Goal: Task Accomplishment & Management: Manage account settings

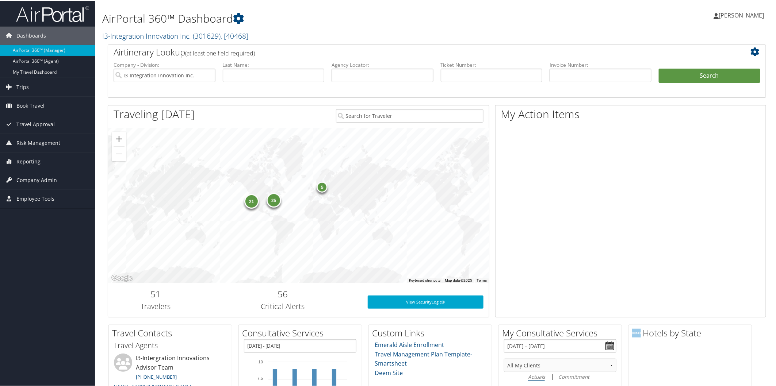
click at [30, 176] on span "Company Admin" at bounding box center [36, 180] width 41 height 18
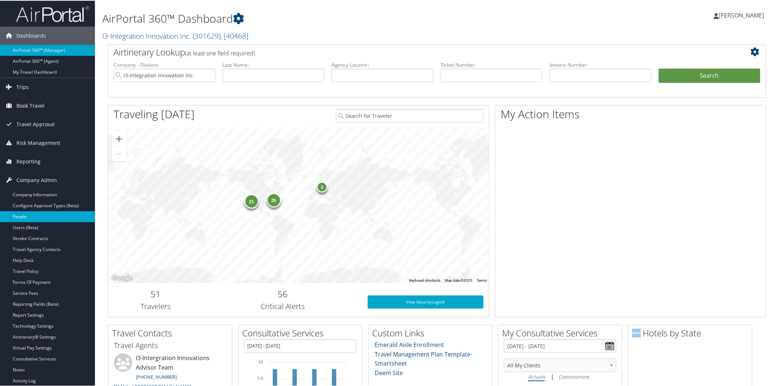
click at [31, 215] on link "People" at bounding box center [47, 216] width 95 height 11
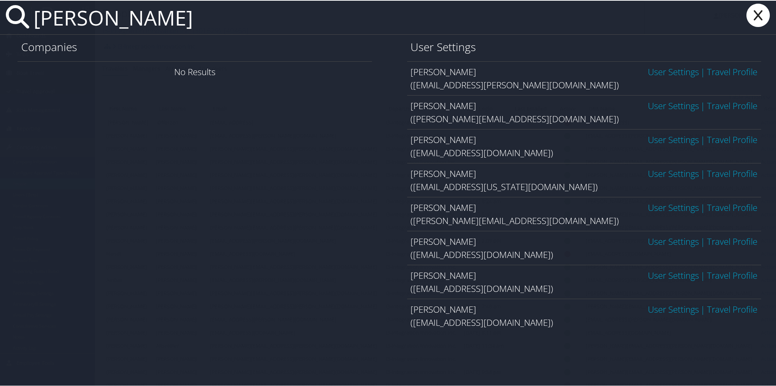
type input "christopher banks"
click at [760, 10] on icon at bounding box center [758, 14] width 29 height 23
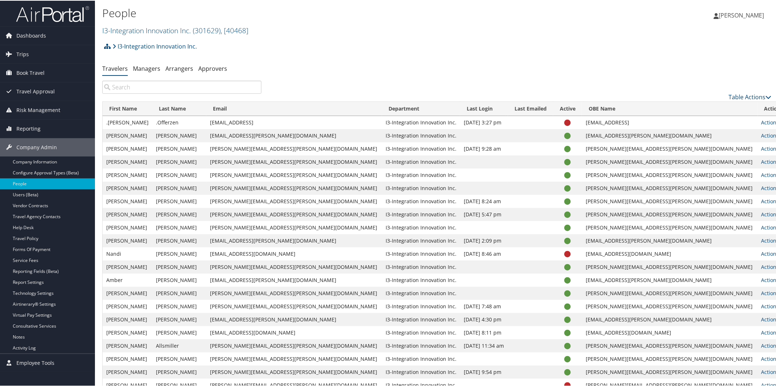
click at [38, 10] on img at bounding box center [52, 13] width 73 height 17
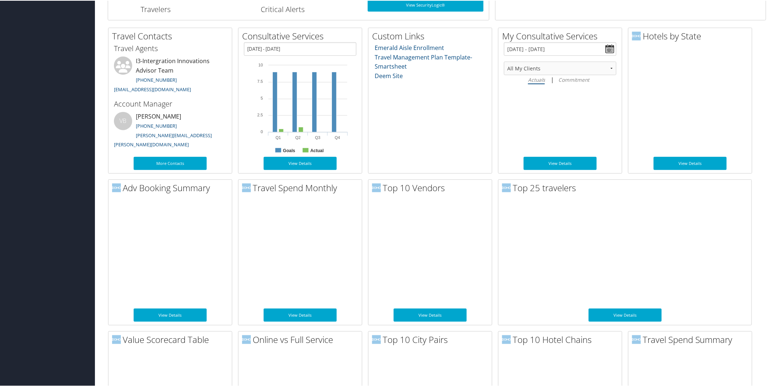
scroll to position [595, 0]
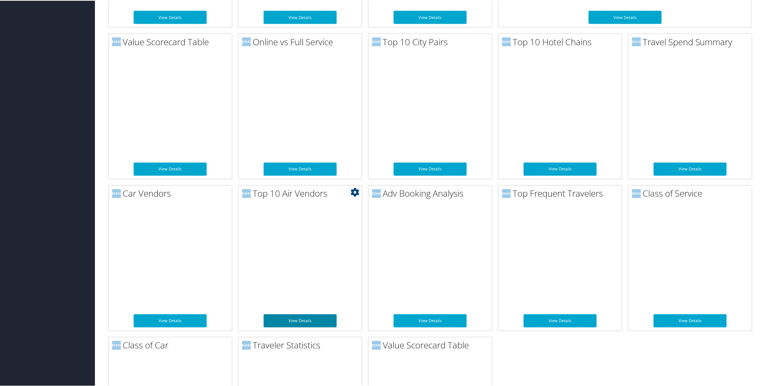
click at [296, 319] on link "View Details" at bounding box center [300, 320] width 73 height 13
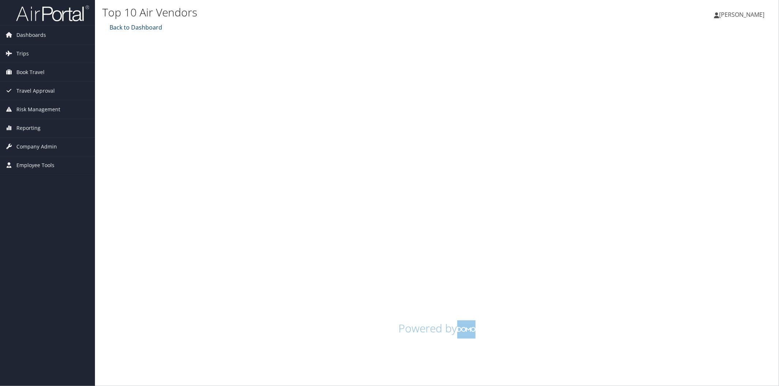
click at [148, 26] on link "Back to Dashboard" at bounding box center [135, 27] width 54 height 8
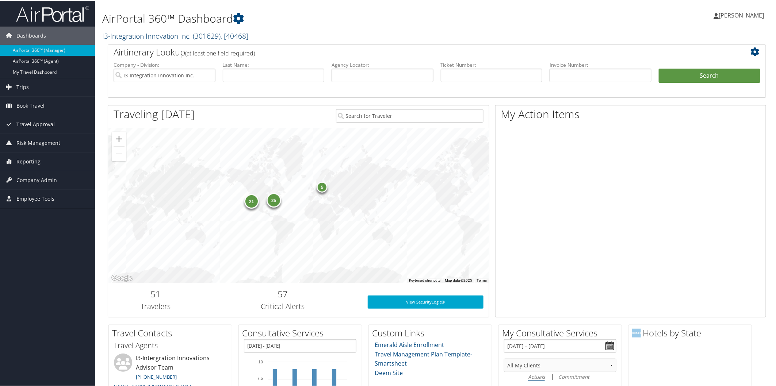
click at [158, 35] on link "I3-Integration Innovation Inc. ( 301629 ) , [ 40468 ]" at bounding box center [175, 35] width 146 height 10
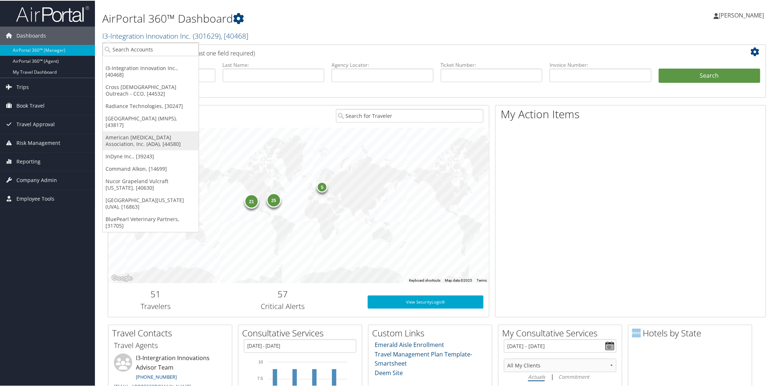
click at [141, 131] on link "American [MEDICAL_DATA] Association, Inc. (ADA), [44580]" at bounding box center [151, 140] width 96 height 19
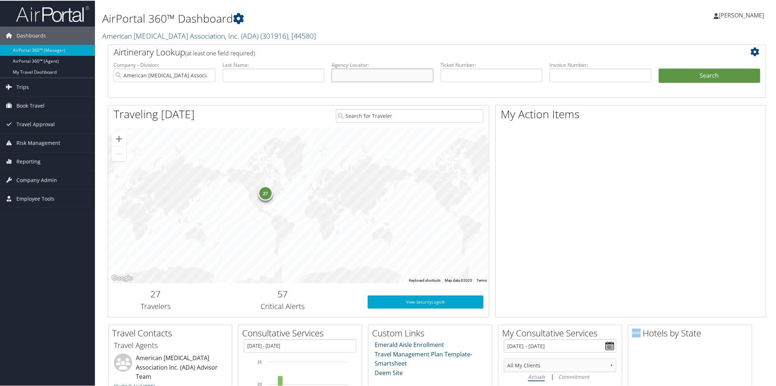
click at [351, 77] on input "text" at bounding box center [383, 75] width 102 height 14
paste input "D9PWVK"
type input "D9PWVK"
click at [700, 75] on button "Search" at bounding box center [710, 75] width 102 height 15
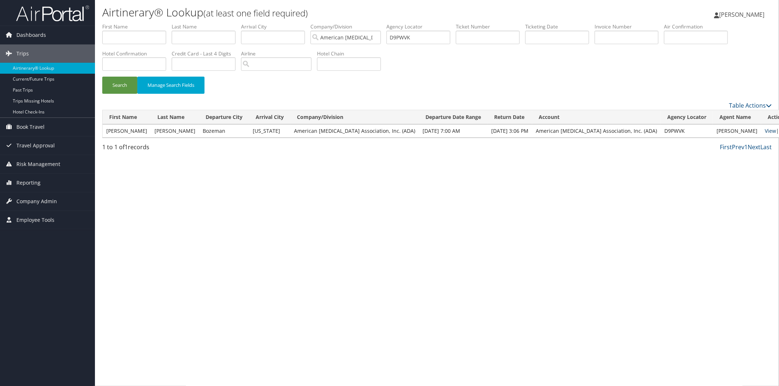
click at [765, 131] on link "View" at bounding box center [770, 130] width 11 height 7
click at [450, 36] on input "D9PWVK" at bounding box center [418, 38] width 64 height 14
type input "D"
paste input "DC2517"
type input "DC2517"
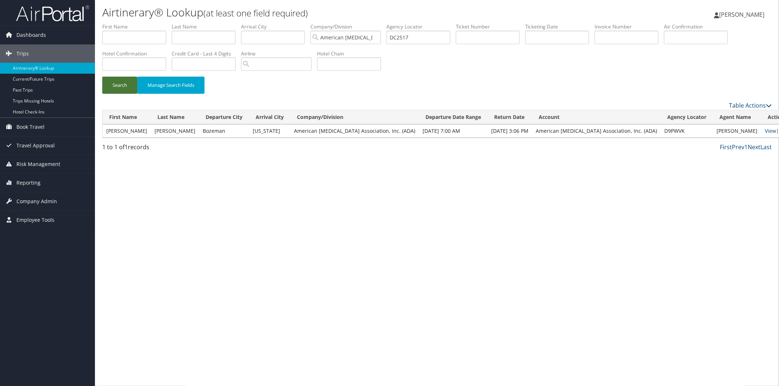
click at [113, 83] on button "Search" at bounding box center [119, 85] width 35 height 17
click at [765, 130] on link "View" at bounding box center [770, 130] width 11 height 7
click at [32, 179] on span "Reporting" at bounding box center [28, 183] width 24 height 18
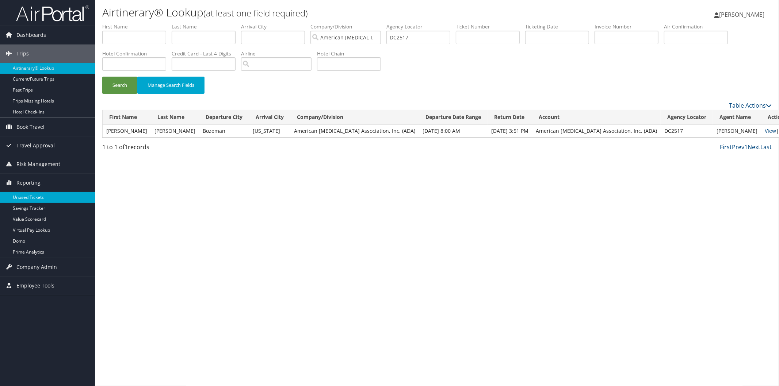
click at [28, 198] on link "Unused Tickets" at bounding box center [47, 197] width 95 height 11
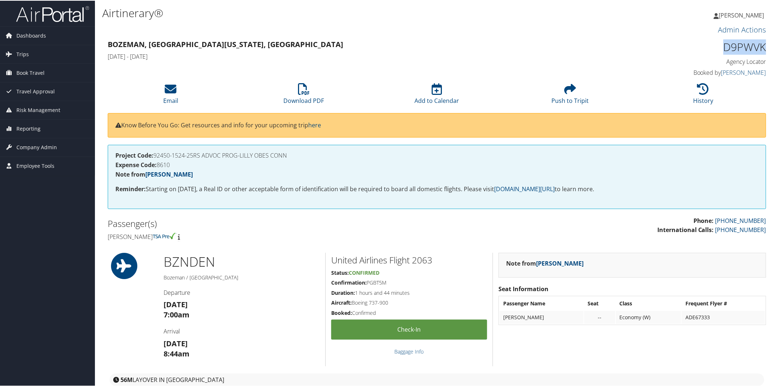
drag, startPoint x: 721, startPoint y: 45, endPoint x: 765, endPoint y: 43, distance: 44.3
click at [765, 43] on div "D9PWVK Agency Locator Agency Locator D9PWVK Booked by [PERSON_NAME] Booked by […" at bounding box center [688, 58] width 167 height 42
copy h1 "D9PWVK"
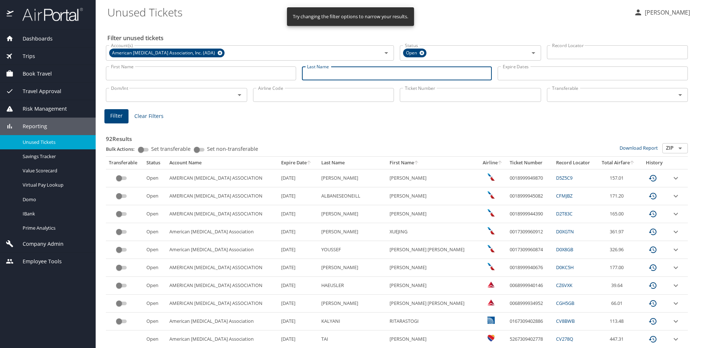
click at [333, 77] on input "Last Name" at bounding box center [397, 73] width 190 height 14
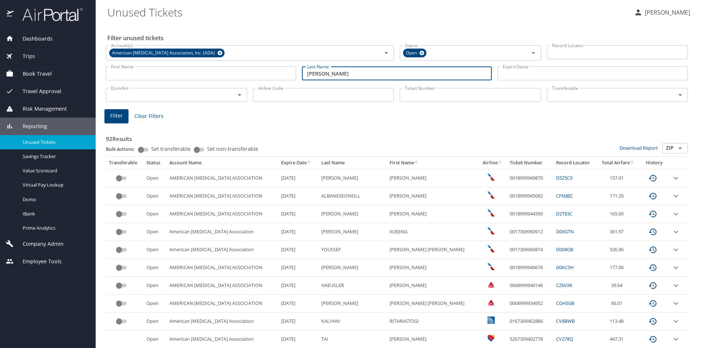
type input "ferguson"
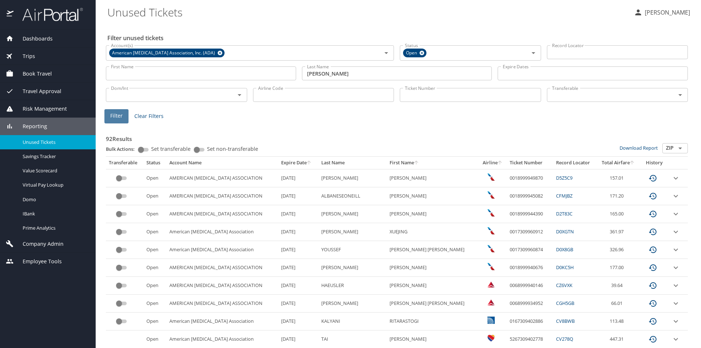
click at [114, 120] on span "Filter" at bounding box center [116, 115] width 12 height 9
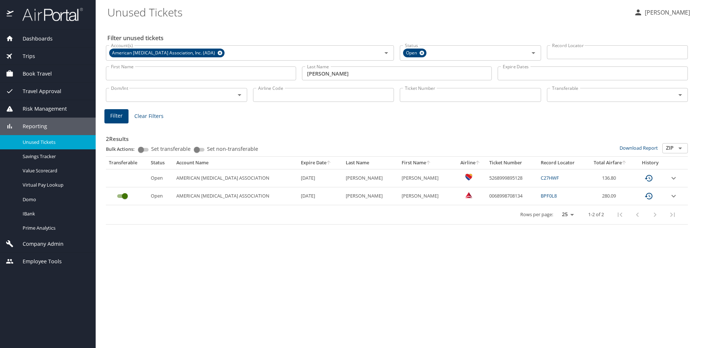
click at [294, 347] on div "Filter unused tickets Account(s) American Diabetes Association, Inc. (ADA) Acco…" at bounding box center [398, 185] width 582 height 325
click at [30, 241] on span "Company Admin" at bounding box center [39, 244] width 50 height 8
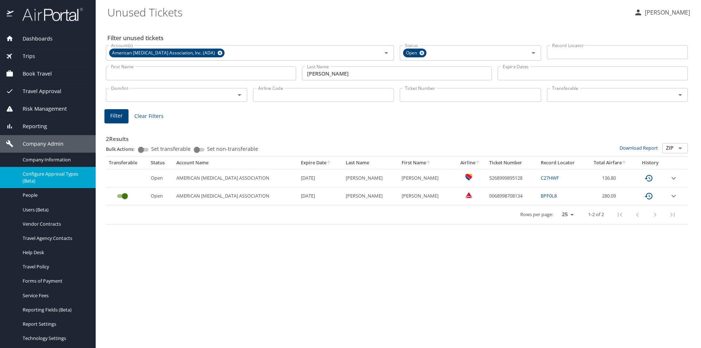
scroll to position [87, 0]
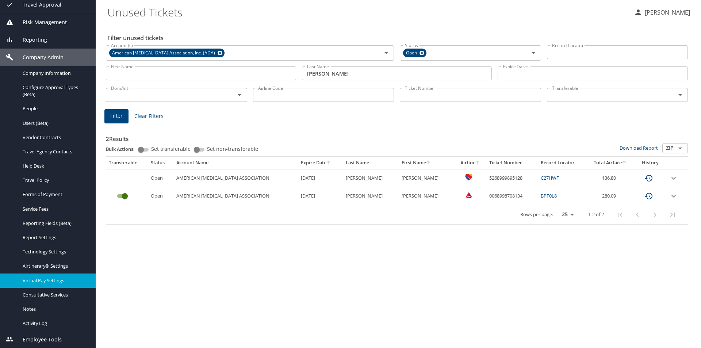
click at [62, 281] on span "Virtual Pay Settings" at bounding box center [55, 280] width 64 height 7
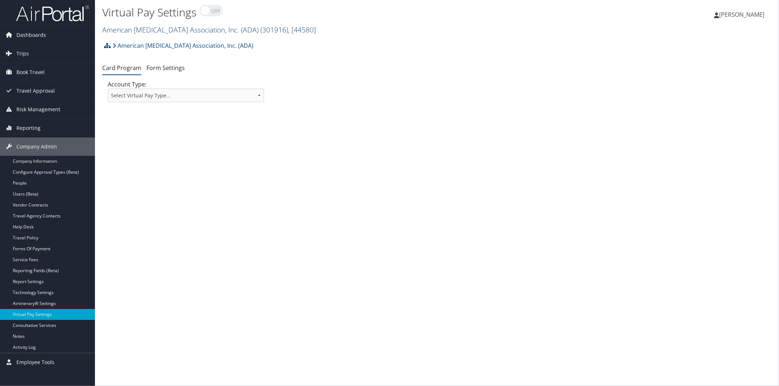
click at [155, 27] on link "American Diabetes Association, Inc. (ADA) ( 301916 ) , [ 44580 ]" at bounding box center [209, 30] width 214 height 10
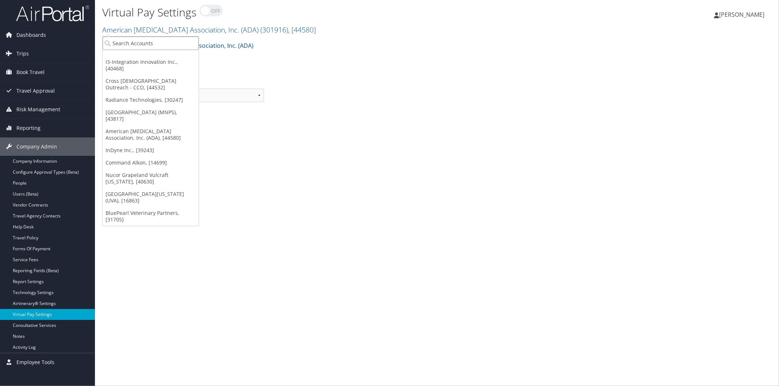
click at [147, 44] on input "search" at bounding box center [151, 44] width 96 height 14
click at [331, 54] on div "American Diabetes Association, Inc. (ADA) Account Structure American Diabetes A…" at bounding box center [437, 48] width 670 height 20
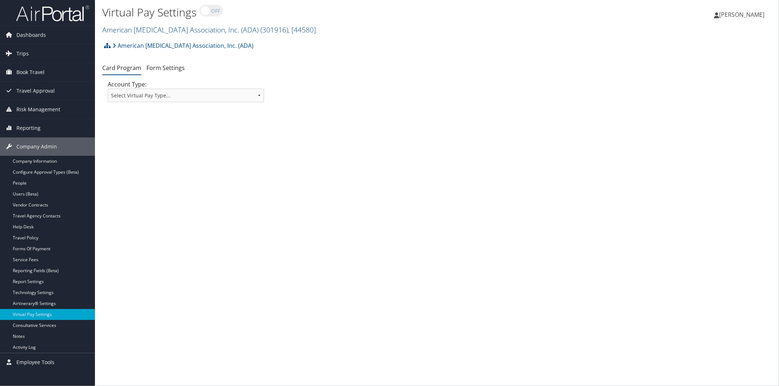
click at [140, 30] on link "American Diabetes Association, Inc. (ADA) ( 301916 ) , [ 44580 ]" at bounding box center [209, 30] width 214 height 10
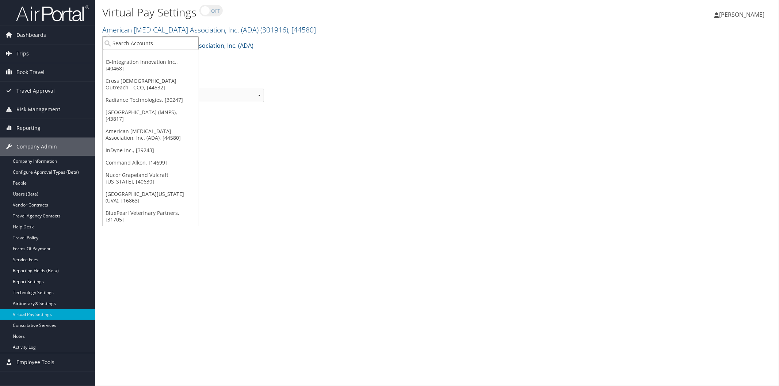
click at [155, 43] on input "search" at bounding box center [151, 44] width 96 height 14
type input "radiance"
click at [142, 56] on div "Radiance Technologies (301046), [30247]" at bounding box center [167, 56] width 136 height 7
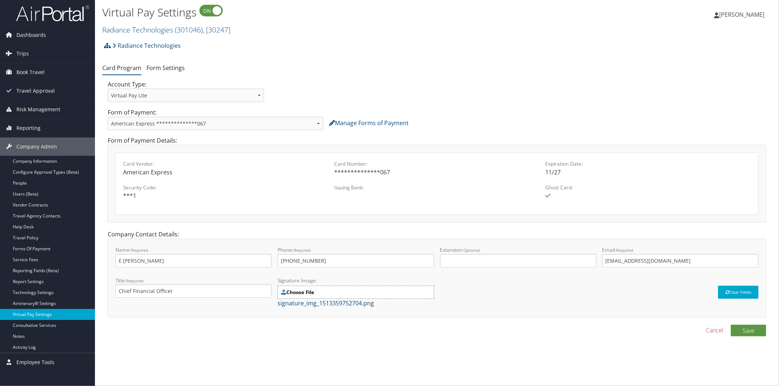
click at [24, 313] on link "Virtual Pay Settings" at bounding box center [47, 314] width 95 height 11
click at [156, 66] on link "Form Settings" at bounding box center [165, 68] width 38 height 8
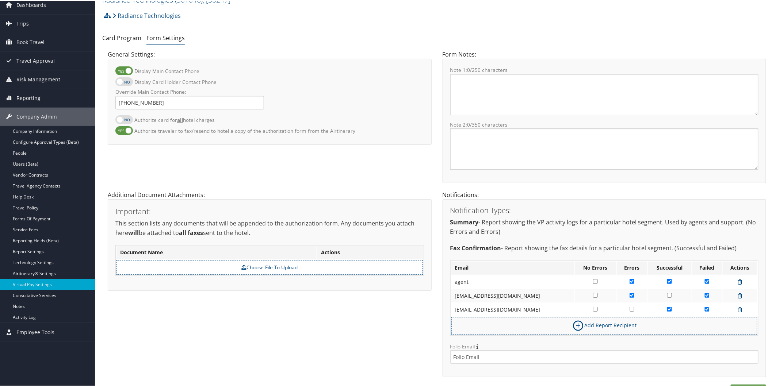
scroll to position [45, 0]
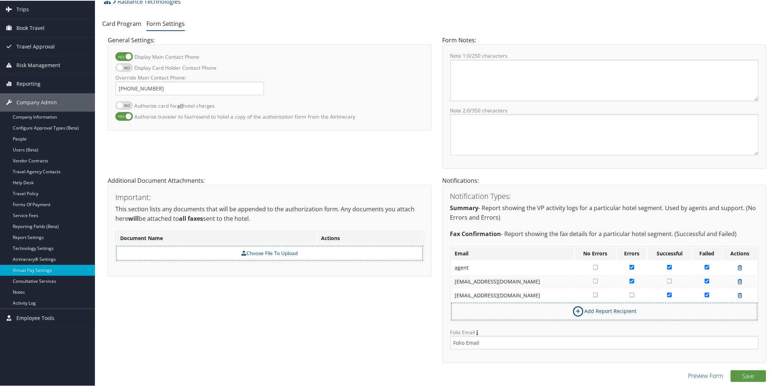
click at [694, 374] on link "Preview Form" at bounding box center [705, 375] width 35 height 9
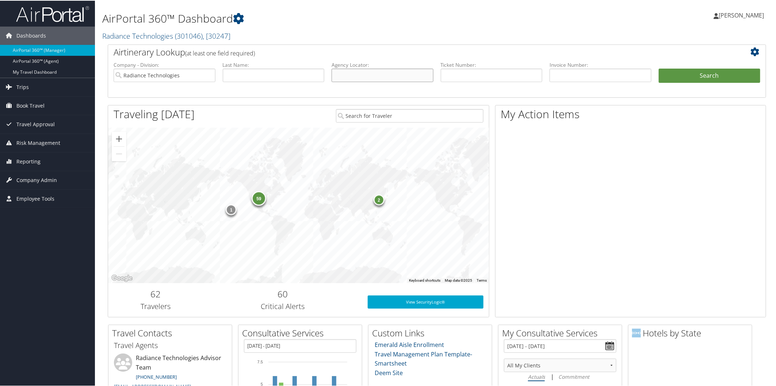
click at [355, 80] on input "text" at bounding box center [383, 75] width 102 height 14
paste input "D9PWVK"
type input "D9PWVK"
click at [699, 79] on button "Search" at bounding box center [710, 75] width 102 height 15
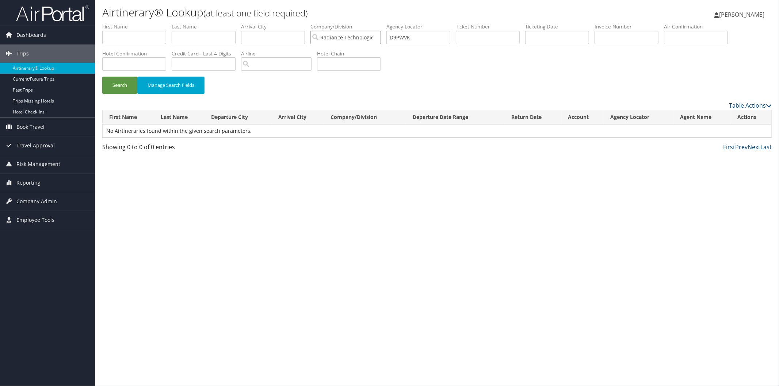
click at [381, 38] on input "Radiance Technologies" at bounding box center [345, 38] width 70 height 14
click at [114, 88] on button "Search" at bounding box center [119, 85] width 35 height 17
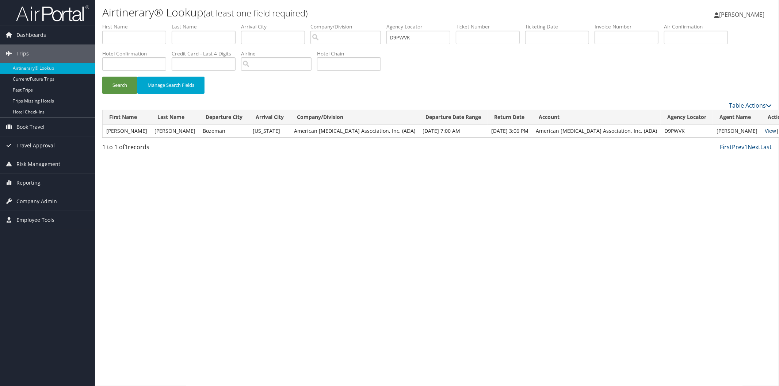
click at [765, 132] on link "View" at bounding box center [770, 130] width 11 height 7
click at [55, 13] on img at bounding box center [52, 13] width 73 height 17
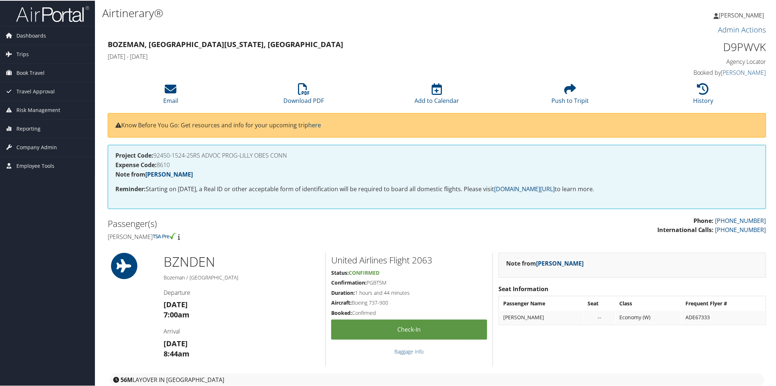
click at [301, 266] on h1 "BZN DEN" at bounding box center [242, 261] width 156 height 18
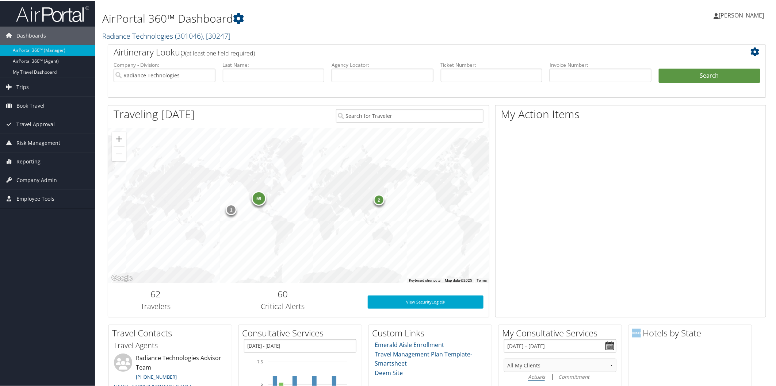
click at [136, 35] on link "Radiance Technologies ( 301046 ) , [ 30247 ]" at bounding box center [166, 35] width 128 height 10
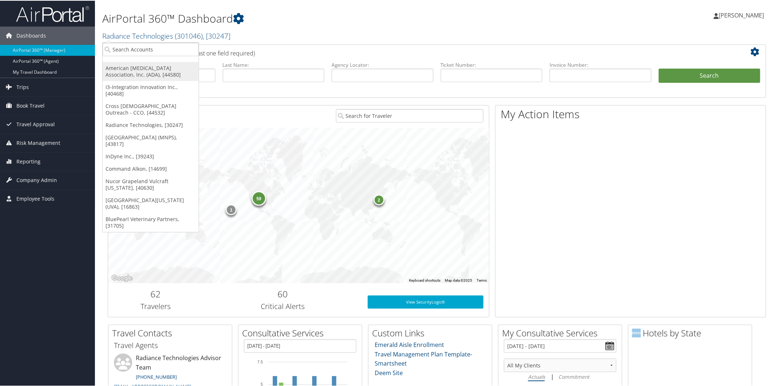
click at [129, 67] on link "American [MEDICAL_DATA] Association, Inc. (ADA), [44580]" at bounding box center [151, 70] width 96 height 19
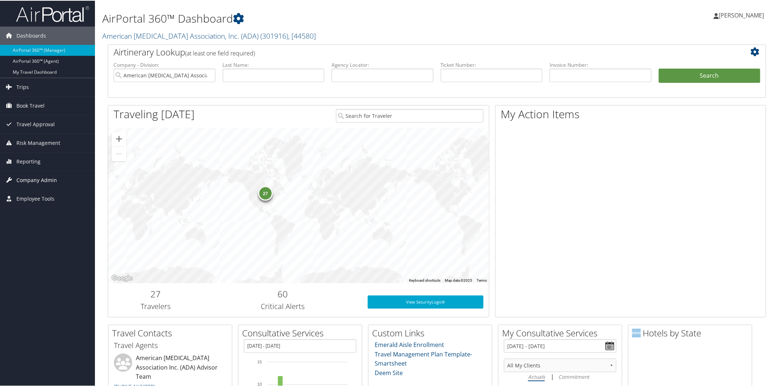
click at [45, 177] on span "Company Admin" at bounding box center [36, 180] width 41 height 18
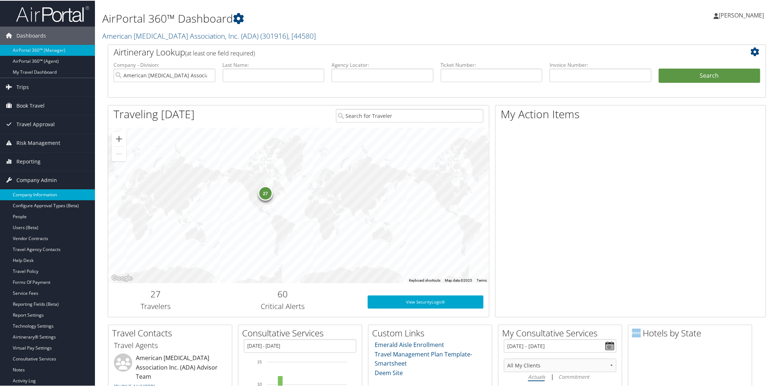
click at [46, 192] on link "Company Information" at bounding box center [47, 194] width 95 height 11
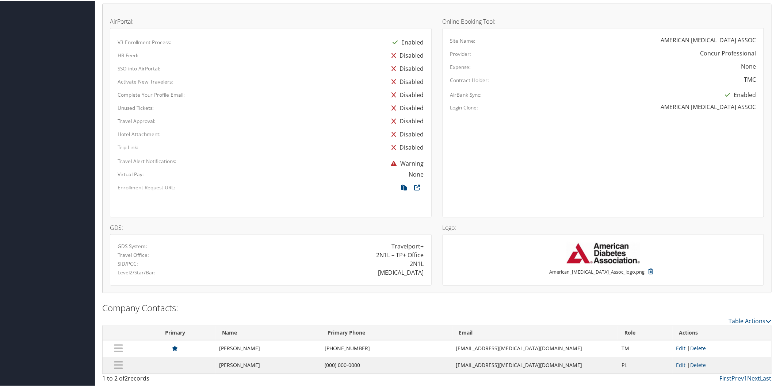
scroll to position [90, 0]
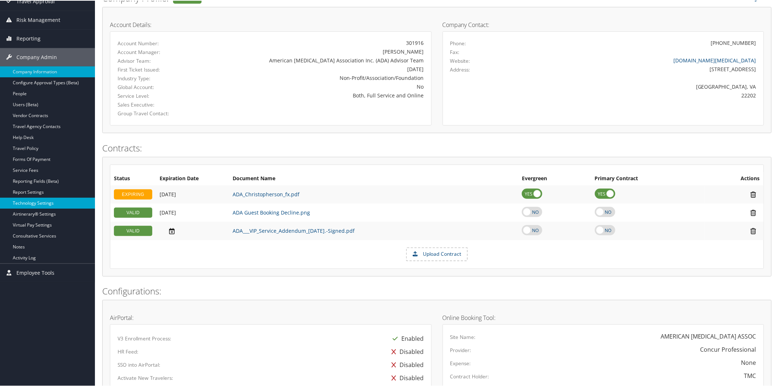
click at [48, 204] on link "Technology Settings" at bounding box center [47, 202] width 95 height 11
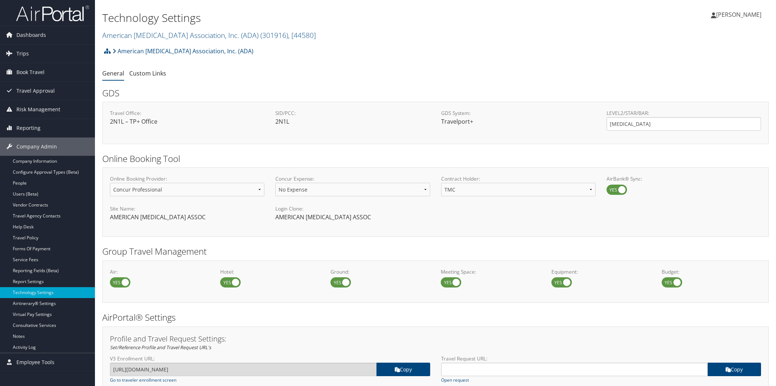
select select "4"
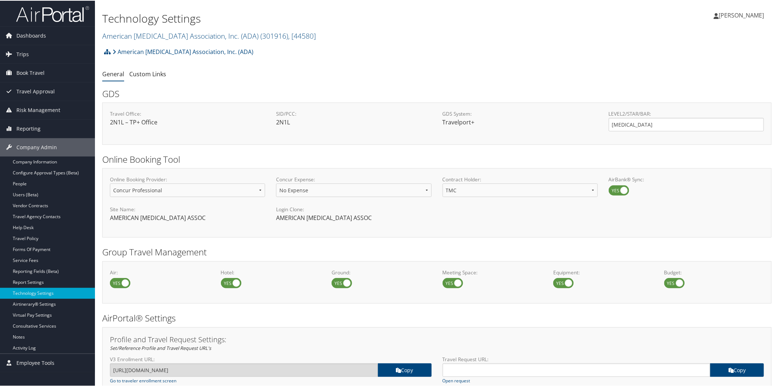
click at [142, 19] on h1 "Technology Settings" at bounding box center [325, 17] width 446 height 15
click at [131, 16] on h1 "Technology Settings" at bounding box center [325, 17] width 446 height 15
click at [114, 20] on h1 "Technology Settings" at bounding box center [325, 17] width 446 height 15
click at [114, 13] on h1 "Technology Settings" at bounding box center [325, 17] width 446 height 15
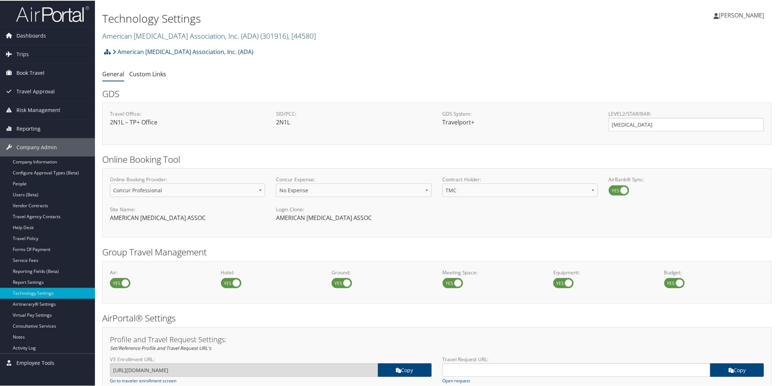
click at [118, 21] on h1 "Technology Settings" at bounding box center [325, 17] width 446 height 15
click at [115, 18] on h1 "Technology Settings" at bounding box center [325, 17] width 446 height 15
click at [134, 34] on link "American [MEDICAL_DATA] Association, Inc. (ADA) ( 301916 ) , [ 44580 ]" at bounding box center [209, 35] width 214 height 10
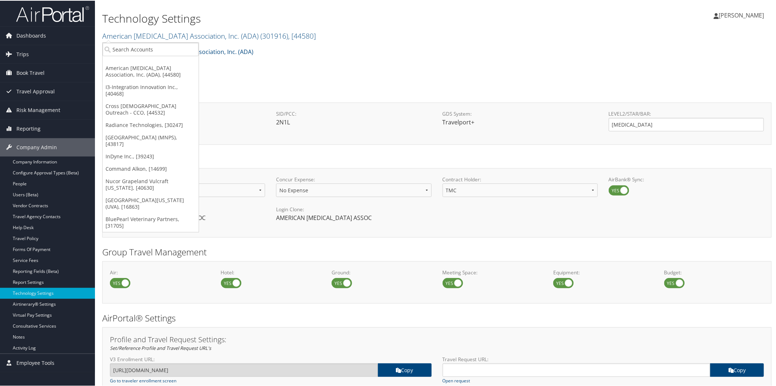
click at [130, 14] on h1 "Technology Settings" at bounding box center [325, 17] width 446 height 15
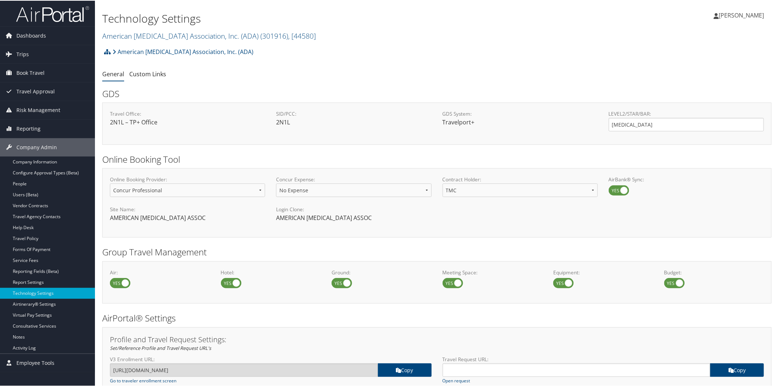
click at [75, 9] on img at bounding box center [52, 13] width 73 height 17
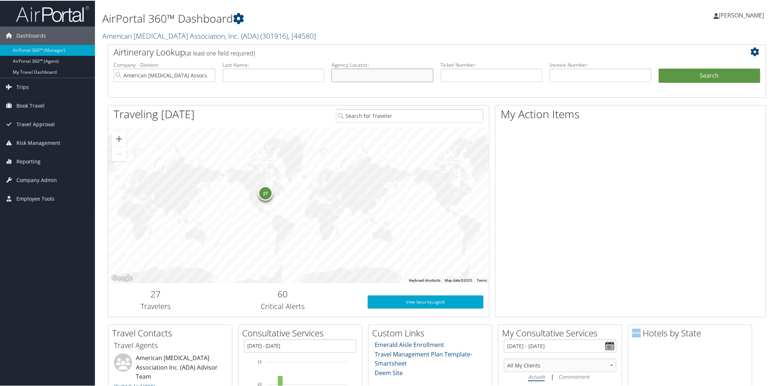
click at [365, 74] on input "text" at bounding box center [383, 75] width 102 height 14
paste input "DC2517"
type input "DC2517"
click at [712, 76] on button "Search" at bounding box center [710, 75] width 102 height 15
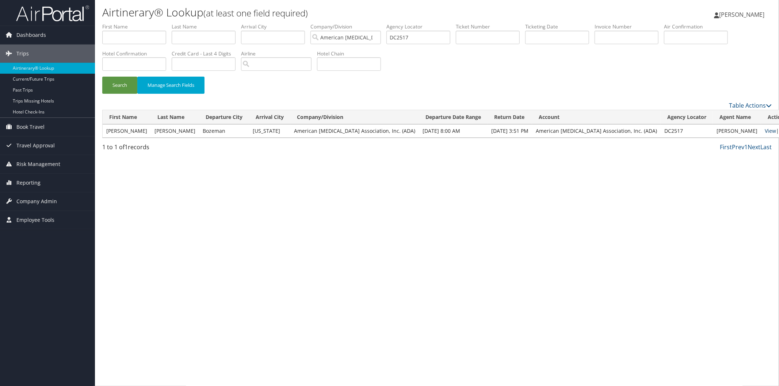
click at [765, 131] on link "View" at bounding box center [770, 130] width 11 height 7
click at [765, 133] on link "View" at bounding box center [770, 130] width 11 height 7
click at [35, 199] on span "Company Admin" at bounding box center [36, 201] width 41 height 18
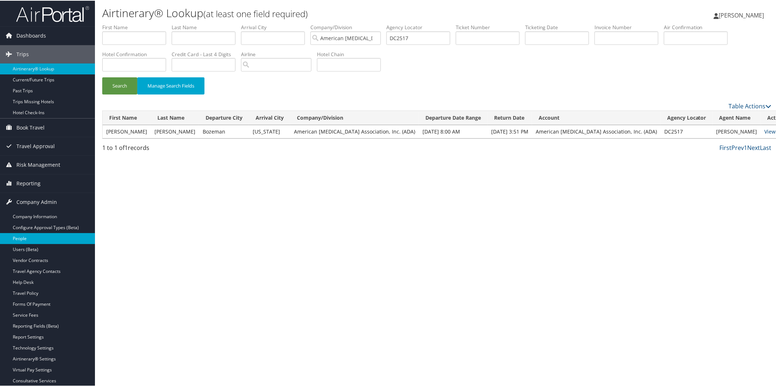
click at [27, 238] on link "People" at bounding box center [47, 238] width 95 height 11
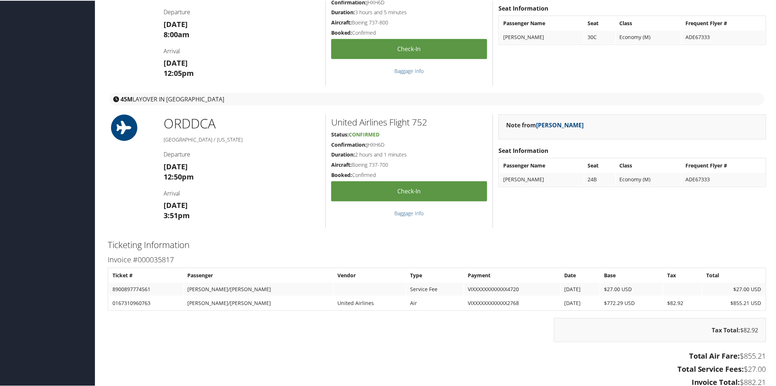
scroll to position [437, 0]
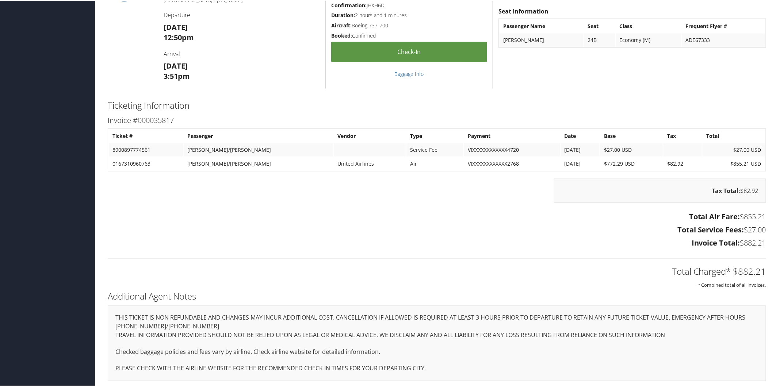
click at [279, 52] on h4 "Arrival" at bounding box center [242, 53] width 156 height 8
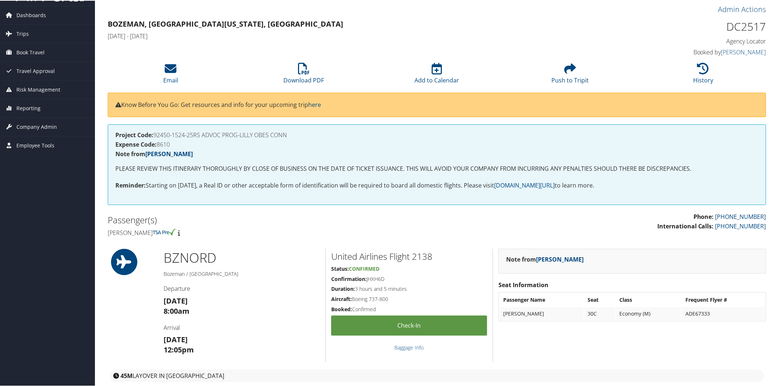
scroll to position [0, 0]
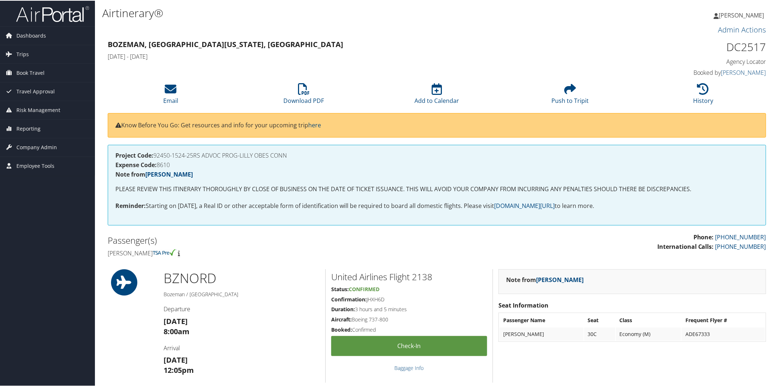
click at [504, 15] on h1 "Airtinerary®" at bounding box center [325, 12] width 446 height 15
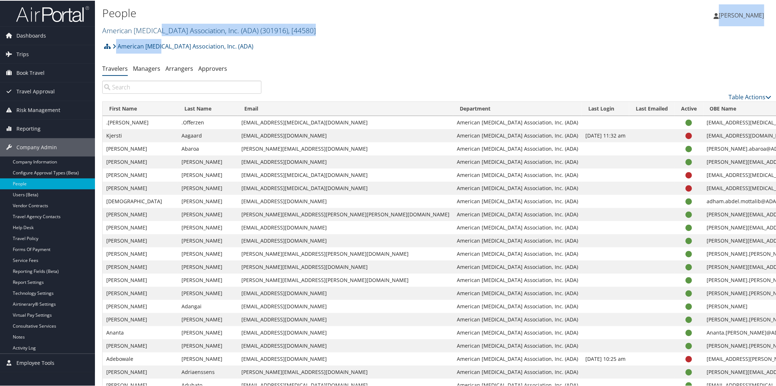
click at [162, 36] on div "People American Diabetes Association, Inc. (ADA) ( 301916 ) , [ 44580 ] America…" at bounding box center [325, 21] width 446 height 35
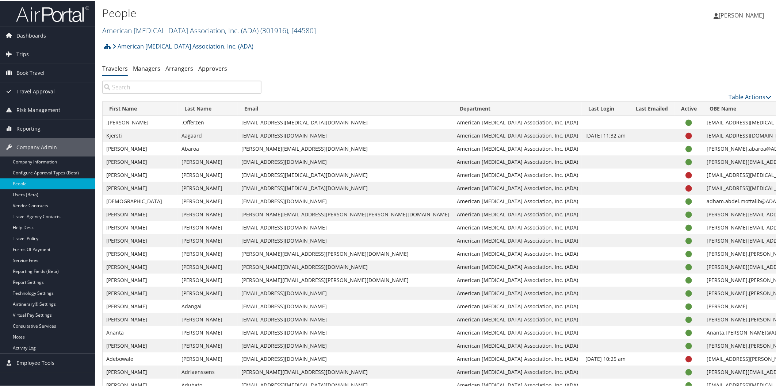
click at [146, 30] on link "American Diabetes Association, Inc. (ADA) ( 301916 ) , [ 44580 ]" at bounding box center [209, 30] width 214 height 10
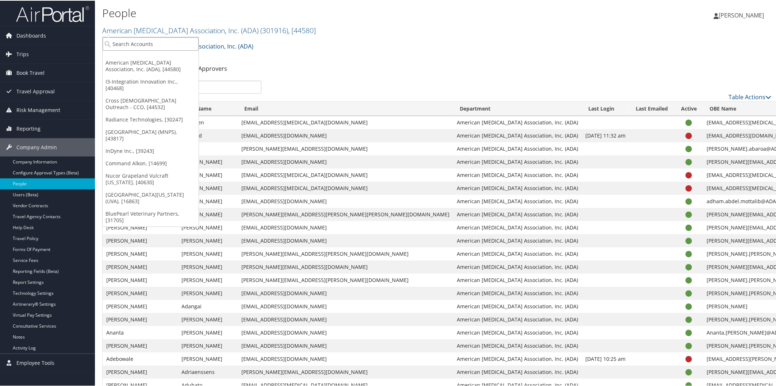
click at [162, 41] on input "search" at bounding box center [151, 44] width 96 height 14
type input "elior"
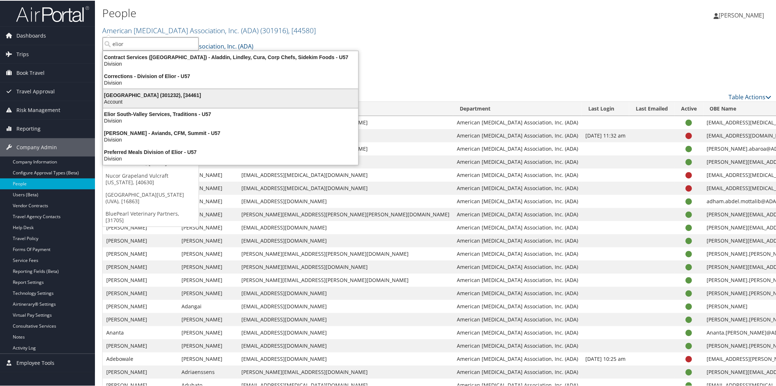
click at [144, 93] on div "Elior North America (301232), [34461]" at bounding box center [231, 94] width 264 height 7
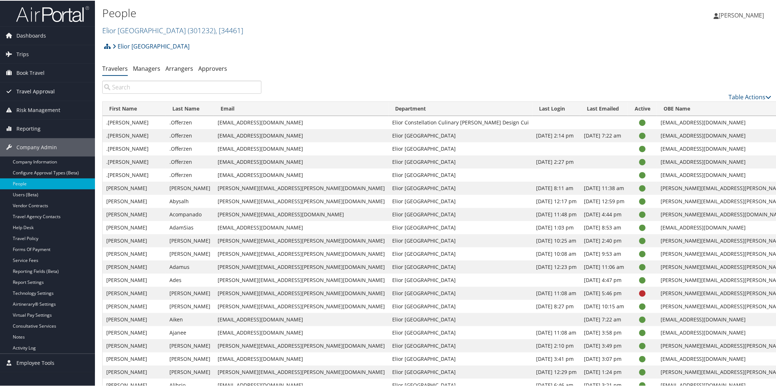
click at [28, 89] on span "Travel Approval" at bounding box center [35, 91] width 38 height 18
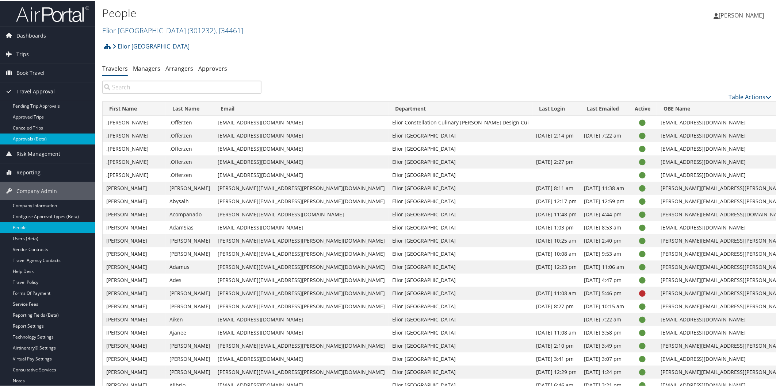
click at [33, 137] on link "Approvals (Beta)" at bounding box center [47, 138] width 95 height 11
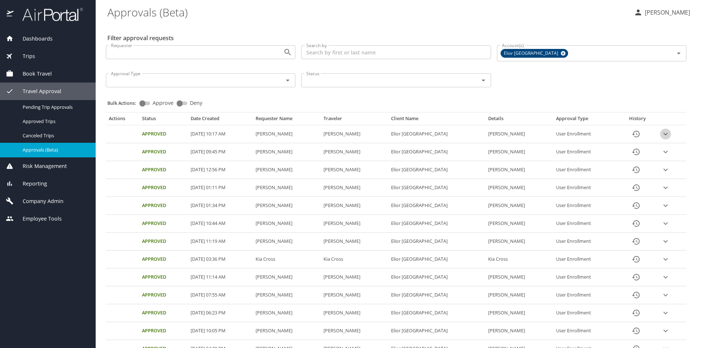
click at [664, 134] on icon "expand row" at bounding box center [666, 134] width 9 height 9
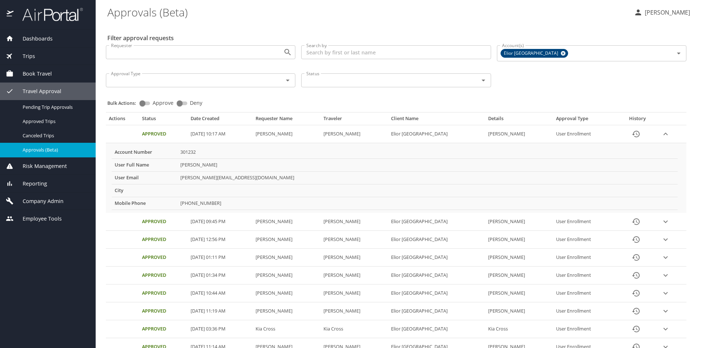
click at [664, 134] on icon "expand row" at bounding box center [666, 134] width 4 height 3
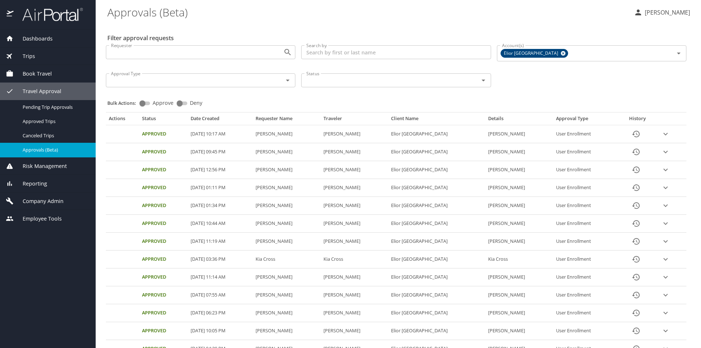
click at [34, 197] on span "Company Admin" at bounding box center [39, 201] width 50 height 8
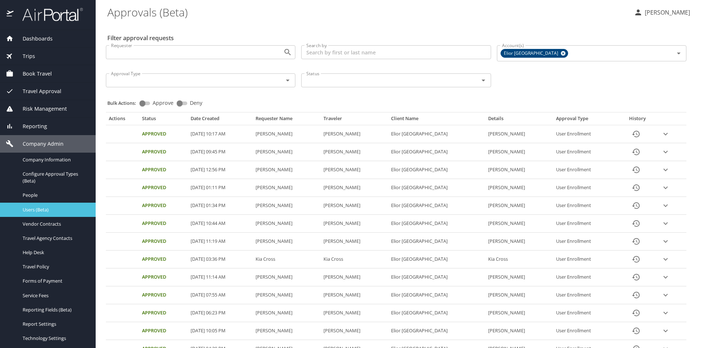
click at [31, 206] on div "Users (Beta)" at bounding box center [48, 210] width 84 height 8
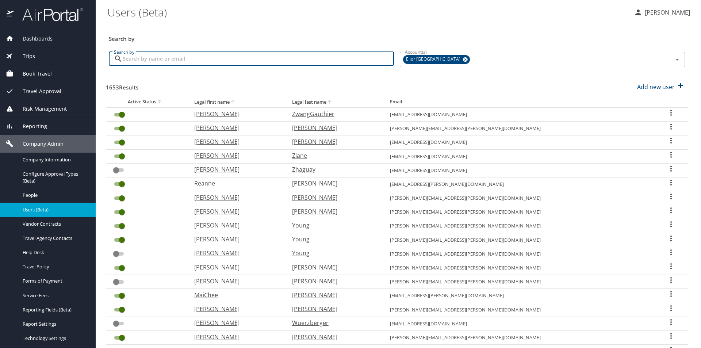
click at [203, 60] on input "Search by" at bounding box center [258, 59] width 271 height 14
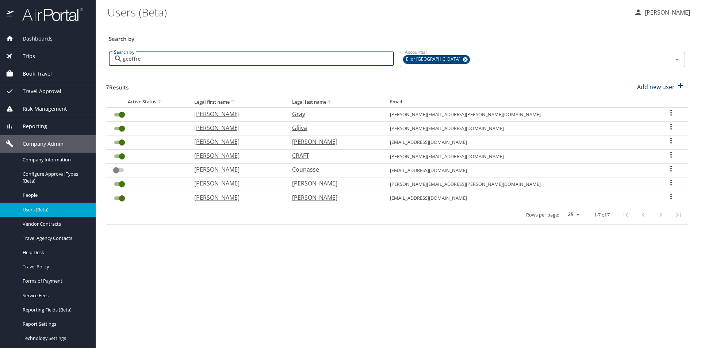
type input "[PERSON_NAME]"
checkbox input "false"
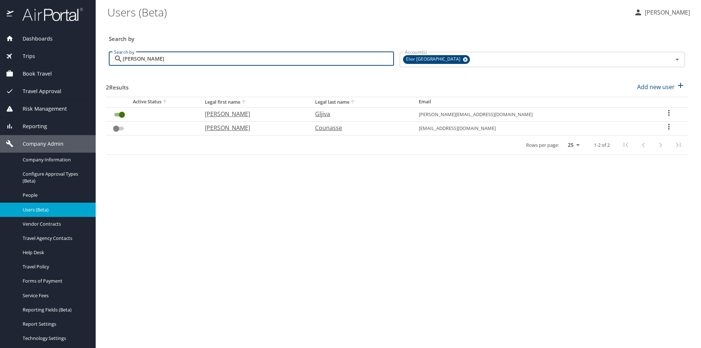
type input "geoffrey"
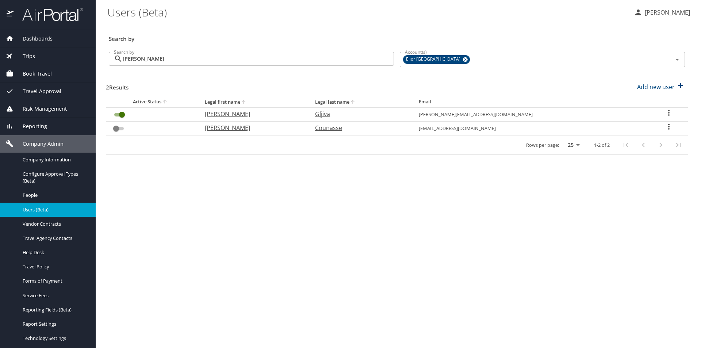
click at [668, 113] on icon "User Search Table" at bounding box center [668, 113] width 1 height 6
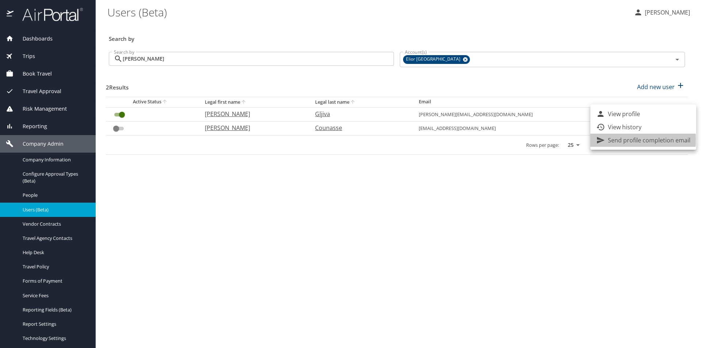
click at [597, 140] on icon at bounding box center [600, 140] width 9 height 9
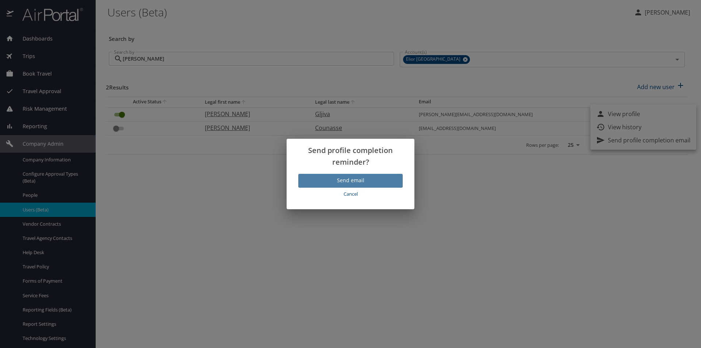
click at [364, 181] on span "Send email" at bounding box center [350, 180] width 93 height 9
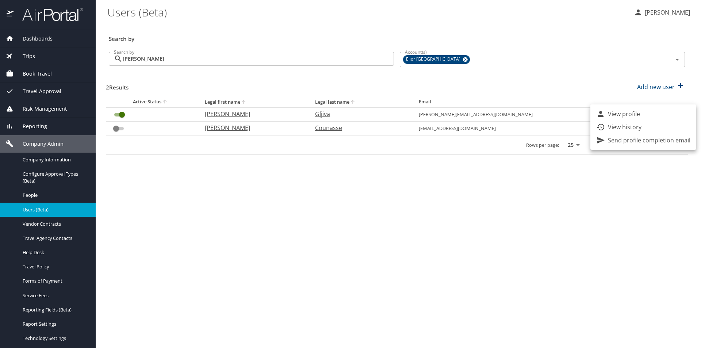
click at [194, 54] on div at bounding box center [350, 174] width 701 height 348
click at [194, 54] on input "geoffrey" at bounding box center [258, 59] width 271 height 14
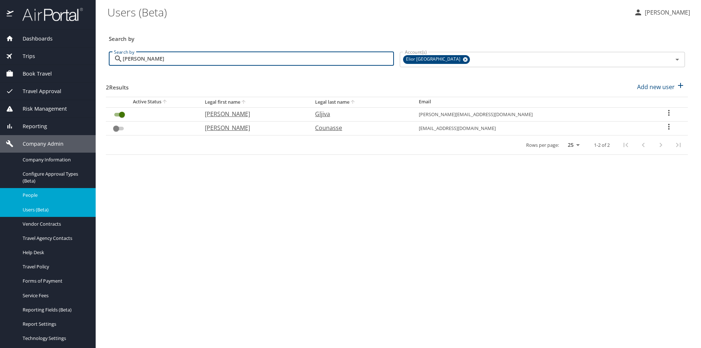
click at [37, 198] on span "People" at bounding box center [55, 195] width 64 height 7
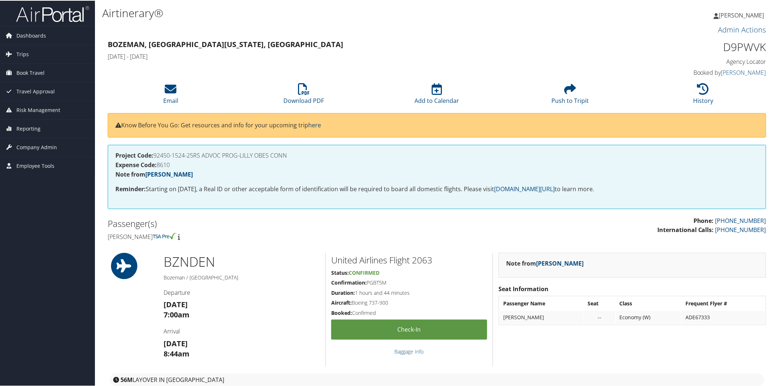
click at [341, 54] on h4 "[DATE] - [DATE]" at bounding box center [353, 56] width 491 height 8
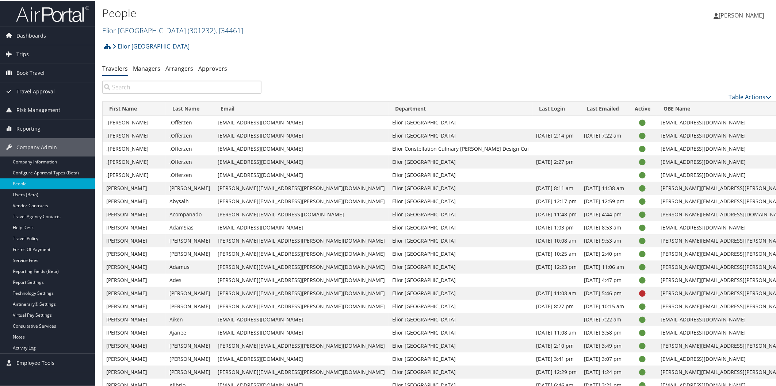
click at [140, 27] on link "Elior North America ( 301232 ) , [ 34461 ]" at bounding box center [172, 30] width 141 height 10
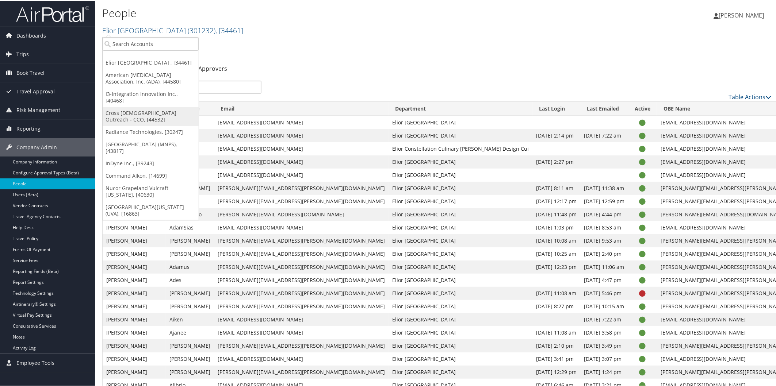
click at [143, 106] on link "Cross [DEMOGRAPHIC_DATA] Outreach - CCO, [44532]" at bounding box center [151, 115] width 96 height 19
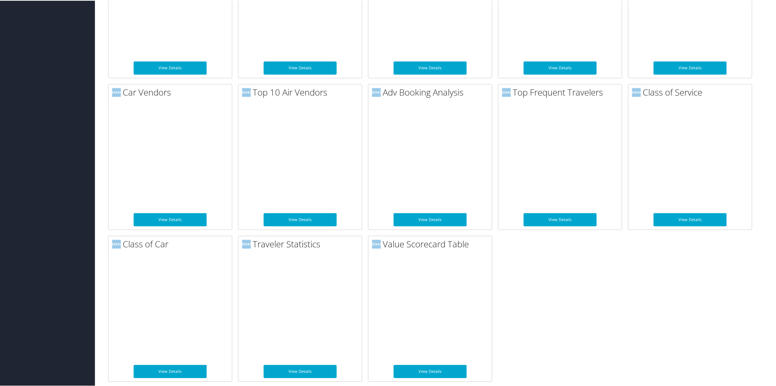
scroll to position [399, 0]
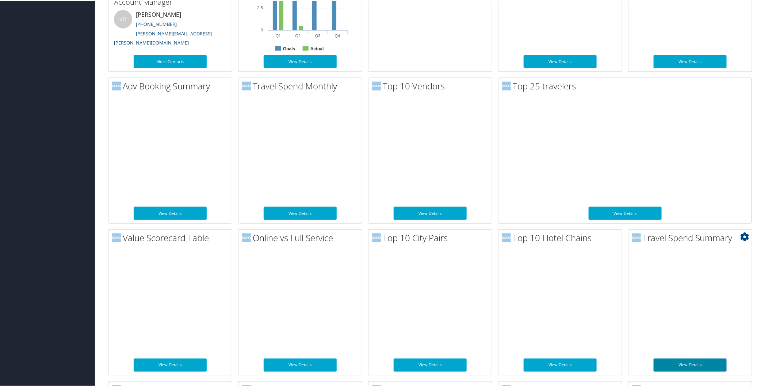
click at [699, 366] on link "View Details" at bounding box center [690, 364] width 73 height 13
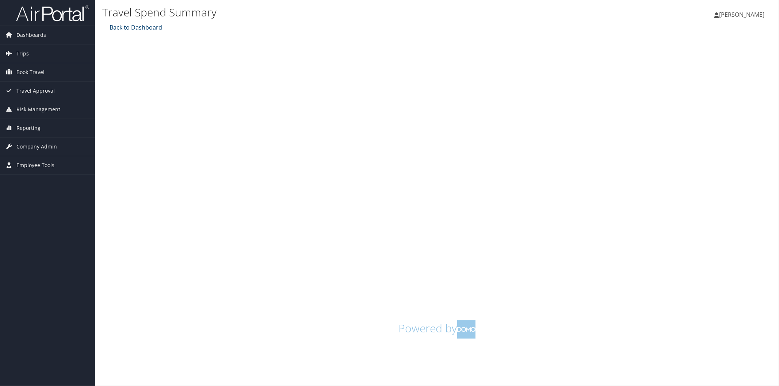
click at [146, 24] on link "Back to Dashboard" at bounding box center [135, 27] width 54 height 8
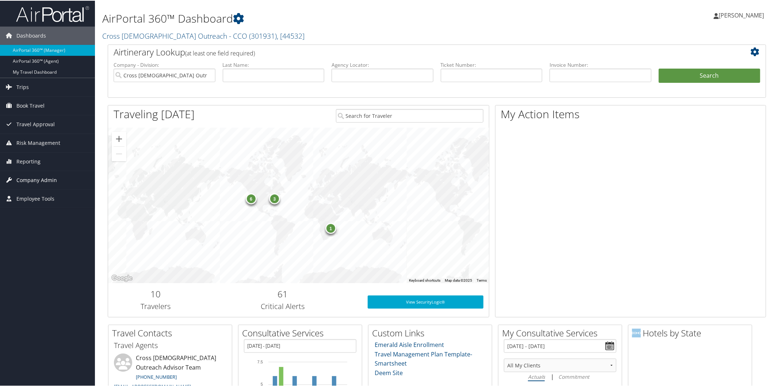
click at [52, 181] on span "Company Admin" at bounding box center [36, 180] width 41 height 18
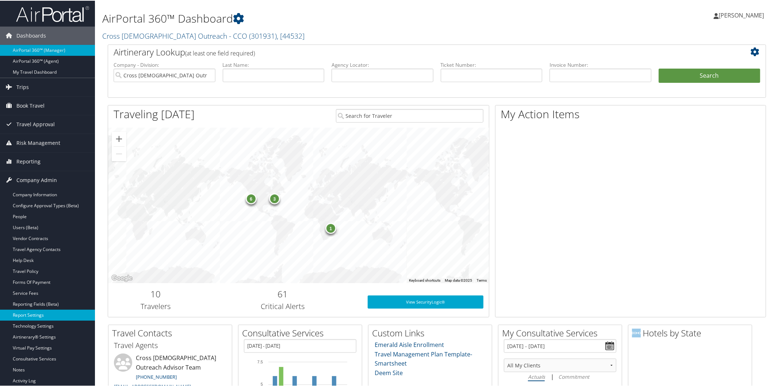
click at [41, 312] on link "Report Settings" at bounding box center [47, 314] width 95 height 11
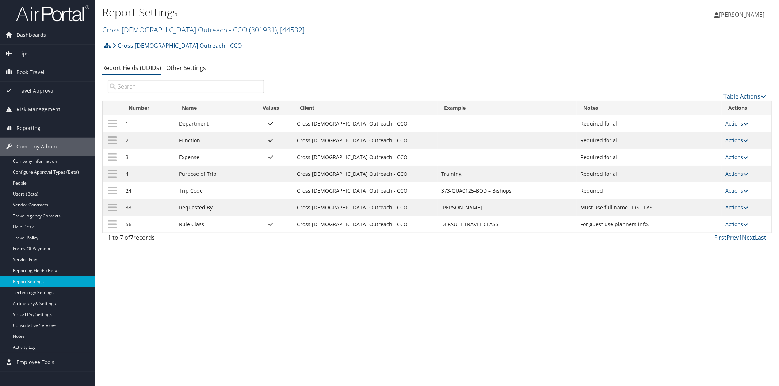
click at [744, 124] on icon at bounding box center [745, 123] width 5 height 5
click at [688, 137] on link "Update Report Field Values" at bounding box center [709, 135] width 79 height 12
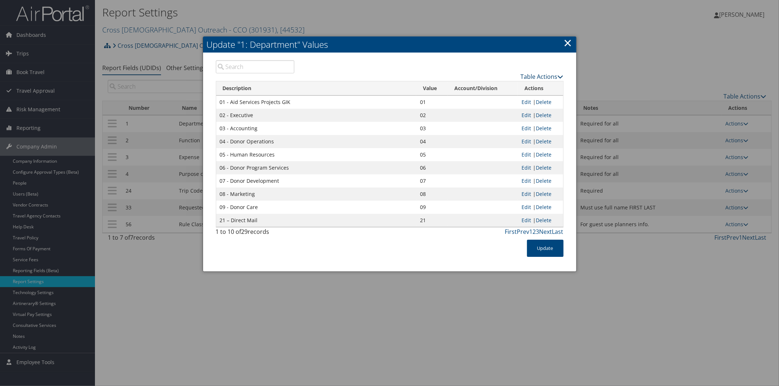
click at [561, 76] on icon at bounding box center [561, 77] width 6 height 6
click at [503, 110] on link "Page Length" at bounding box center [515, 112] width 96 height 12
click at [474, 110] on link "50" at bounding box center [515, 113] width 96 height 12
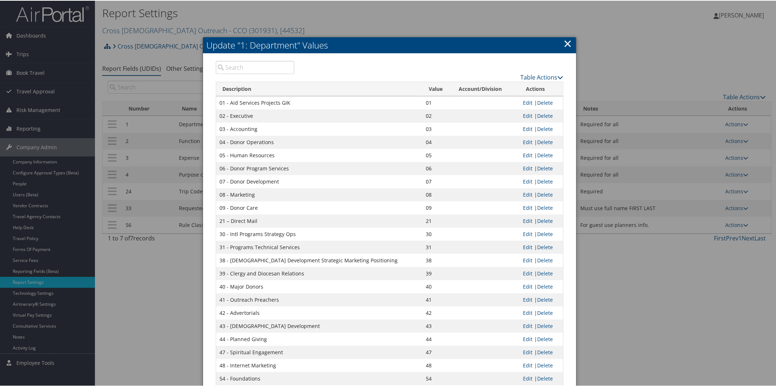
click at [565, 40] on link "×" at bounding box center [568, 42] width 8 height 15
